Goal: Entertainment & Leisure: Consume media (video, audio)

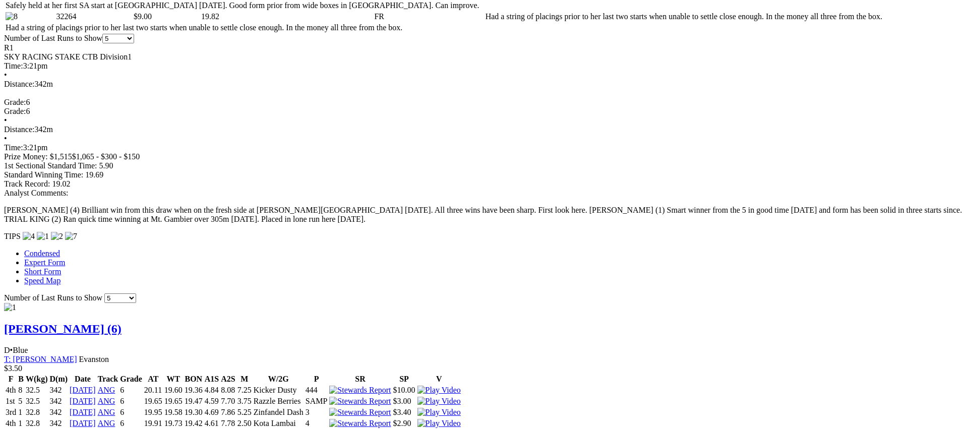
scroll to position [655, 0]
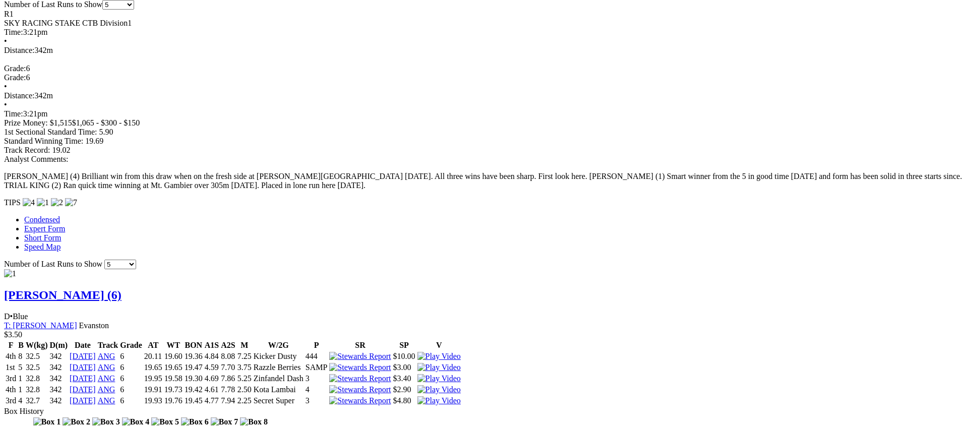
scroll to position [682, 0]
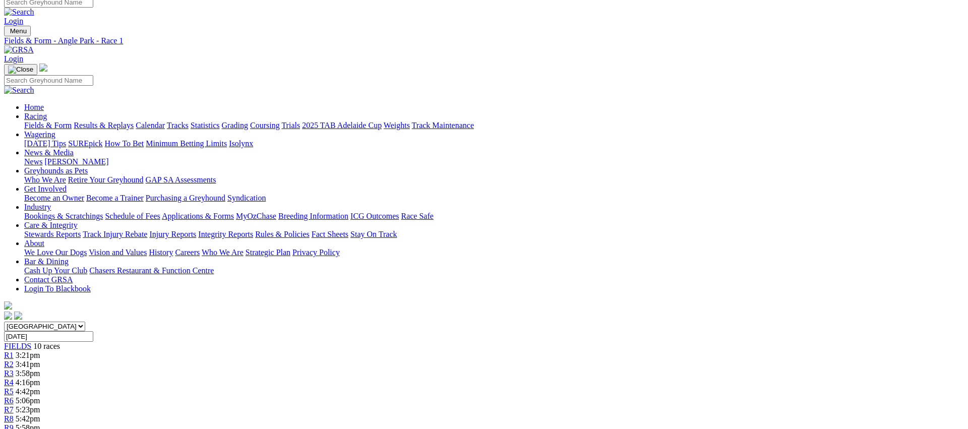
scroll to position [8, 0]
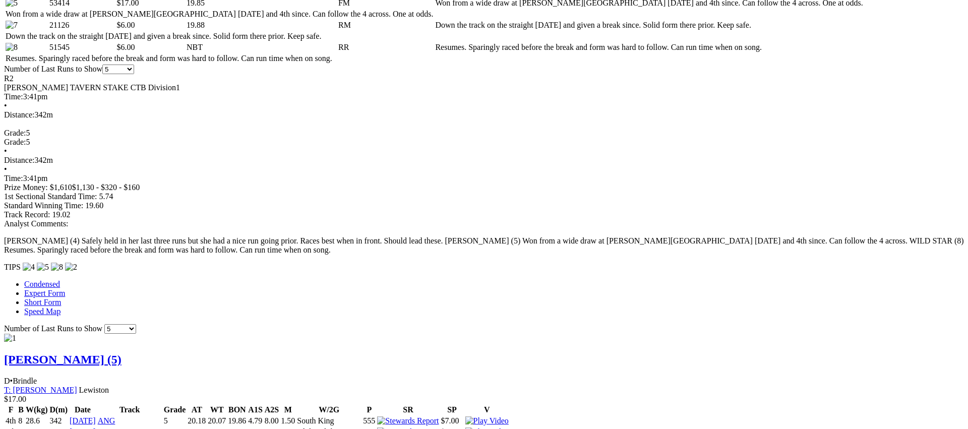
scroll to position [611, 0]
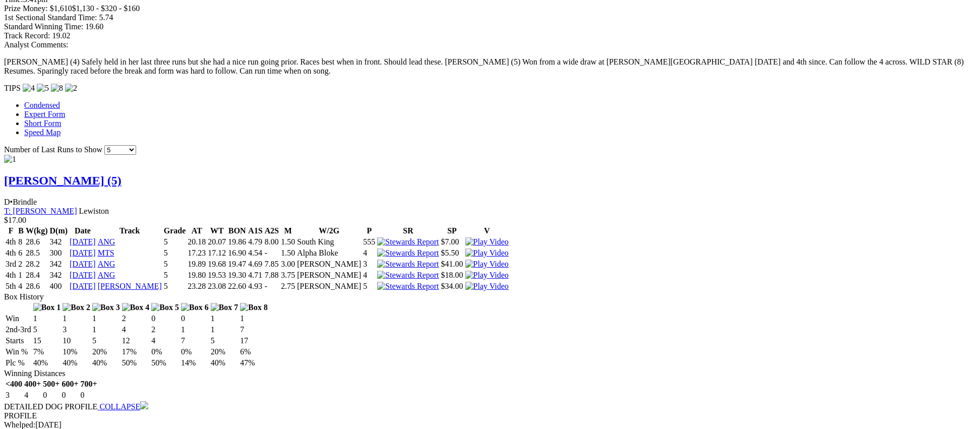
scroll to position [787, 0]
